Goal: Transaction & Acquisition: Subscribe to service/newsletter

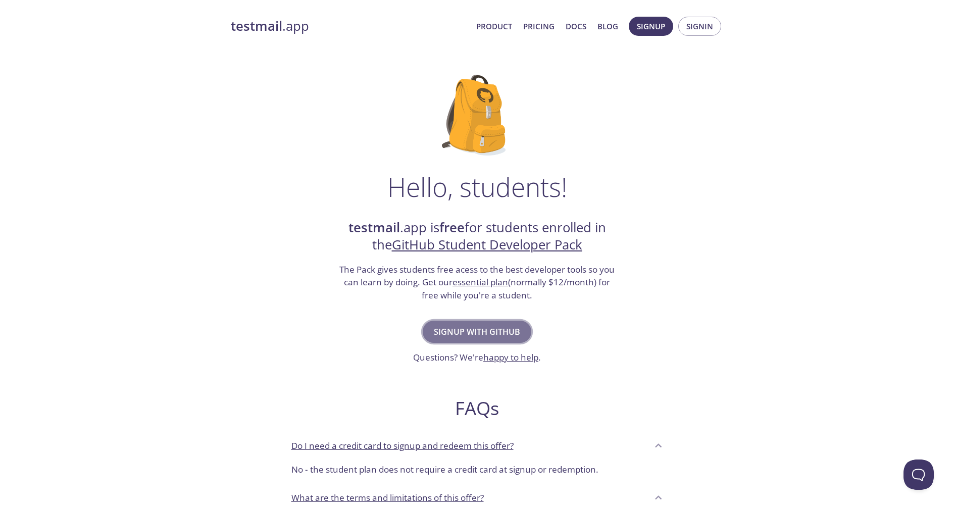
click at [501, 335] on span "Signup with GitHub" at bounding box center [477, 332] width 86 height 14
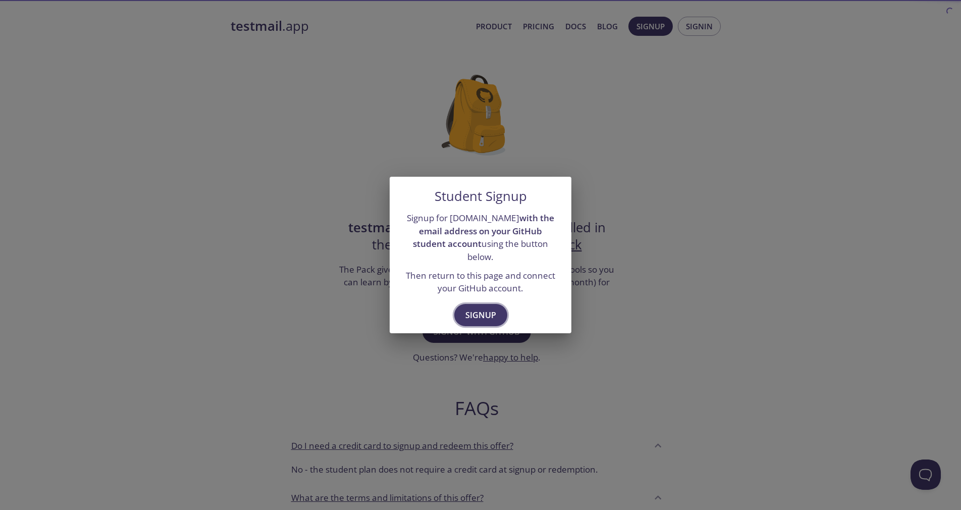
click at [481, 308] on span "Signup" at bounding box center [480, 315] width 31 height 14
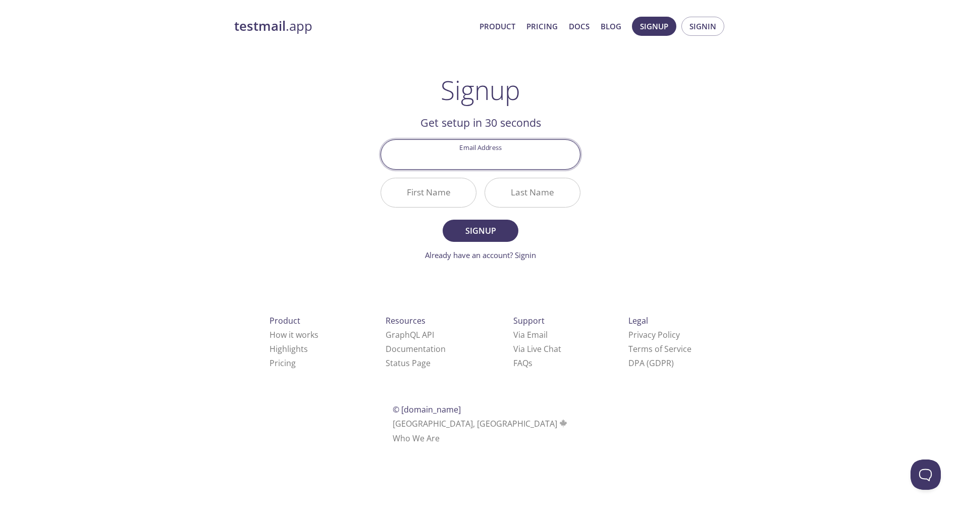
click at [509, 161] on input "Email Address" at bounding box center [480, 154] width 199 height 29
click at [511, 148] on input "Email Address" at bounding box center [480, 154] width 199 height 29
type input "[EMAIL_ADDRESS][DOMAIN_NAME]"
type input "[PERSON_NAME]"
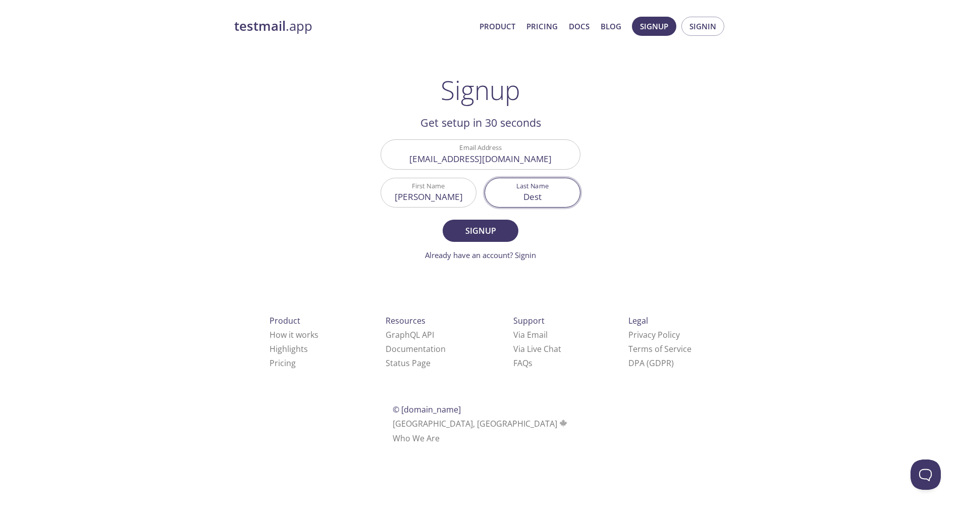
type input "Dest"
type input "DestaSetya"
type input "Setyawan"
click at [494, 226] on span "Signup" at bounding box center [481, 231] width 54 height 14
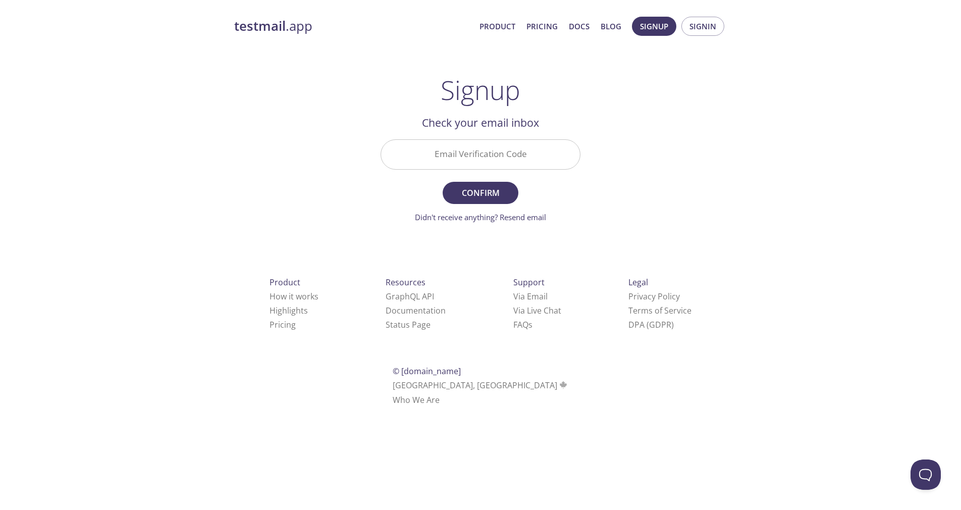
click at [432, 143] on input "Email Verification Code" at bounding box center [480, 154] width 199 height 29
type input "QCH97FA"
click at [443, 182] on button "Confirm" at bounding box center [481, 193] width 76 height 22
